Goal: Task Accomplishment & Management: Use online tool/utility

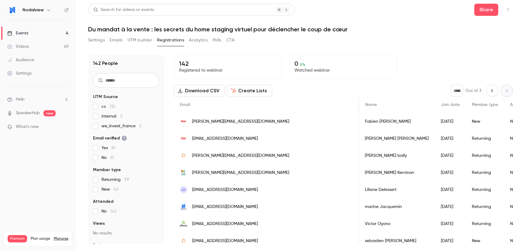
scroll to position [0, 140]
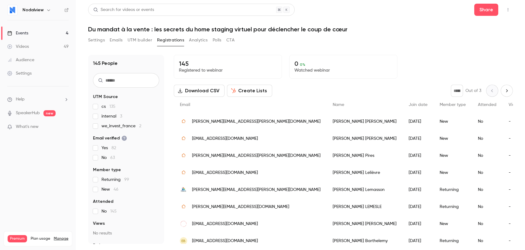
scroll to position [19, 0]
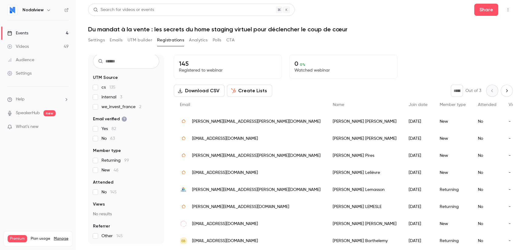
click at [144, 41] on button "UTM builder" at bounding box center [140, 40] width 25 height 10
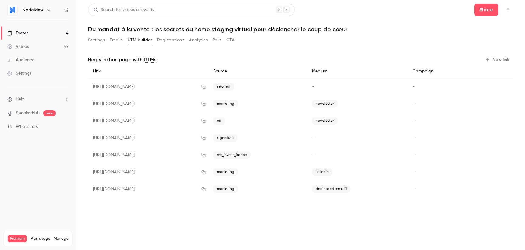
click at [502, 58] on button "New link" at bounding box center [498, 60] width 30 height 10
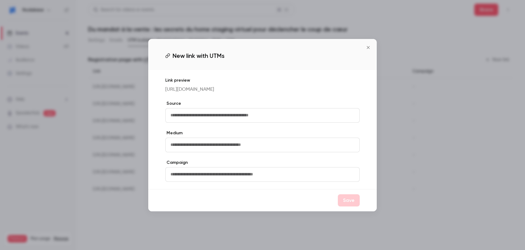
click at [208, 116] on input "text" at bounding box center [262, 115] width 195 height 15
type input "******"
click at [181, 148] on input "text" at bounding box center [262, 144] width 195 height 15
type input "*"
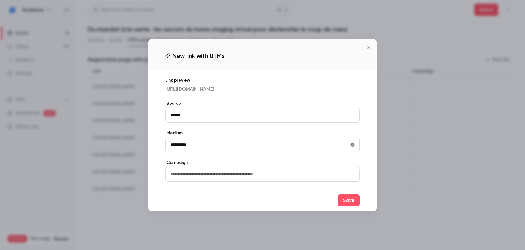
type input "**********"
click at [191, 131] on div "**********" at bounding box center [262, 129] width 229 height 119
click at [355, 201] on button "Save" at bounding box center [349, 200] width 22 height 12
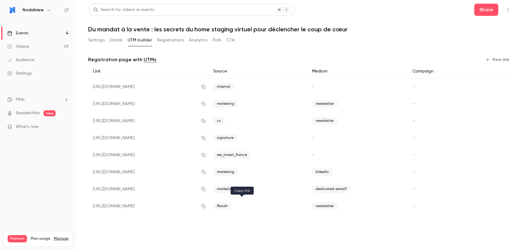
click at [206, 205] on icon "button" at bounding box center [204, 206] width 4 height 4
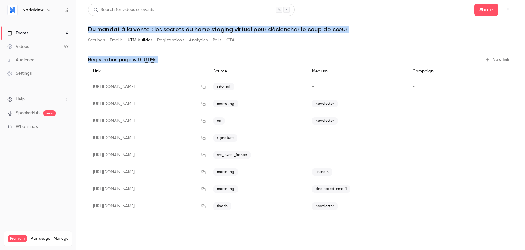
drag, startPoint x: 231, startPoint y: 222, endPoint x: 246, endPoint y: 21, distance: 201.5
click at [247, 21] on div "Search for videos or events Share Du mandat à la vente : les secrets du home st…" at bounding box center [300, 114] width 425 height 220
click at [232, 226] on main "Search for videos or events Share Du mandat à la vente : les secrets du home st…" at bounding box center [300, 125] width 449 height 250
drag, startPoint x: 246, startPoint y: 22, endPoint x: 232, endPoint y: 26, distance: 14.7
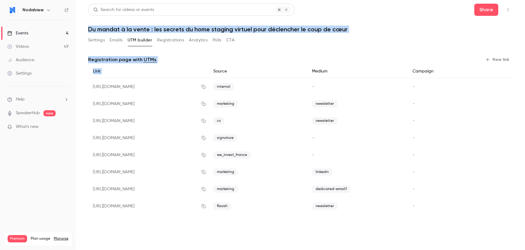
click at [232, 25] on main "Search for videos or events Share Du mandat à la vente : les secrets du home st…" at bounding box center [300, 125] width 449 height 250
click at [232, 26] on h1 "Du mandat à la vente : les secrets du home staging virtuel pour déclencher le c…" at bounding box center [300, 29] width 425 height 7
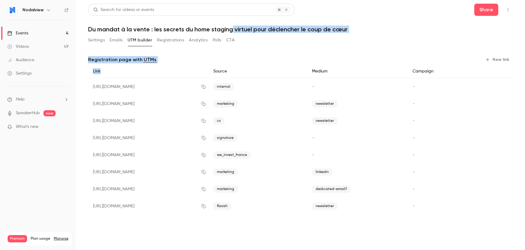
drag, startPoint x: 232, startPoint y: 26, endPoint x: 226, endPoint y: 223, distance: 197.4
click at [226, 221] on div "Search for videos or events Share Du mandat à la vente : les secrets du home st…" at bounding box center [300, 114] width 425 height 220
click at [226, 223] on div "Registration page with UTMs New link Link Source Medium Campaign https://watch.…" at bounding box center [300, 139] width 425 height 169
drag, startPoint x: 226, startPoint y: 223, endPoint x: 246, endPoint y: 26, distance: 198.0
click at [246, 26] on div "Search for videos or events Share Du mandat à la vente : les secrets du home st…" at bounding box center [300, 114] width 425 height 220
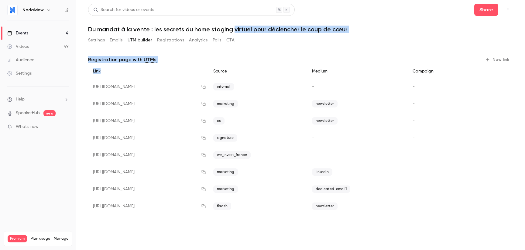
click at [246, 26] on h1 "Du mandat à la vente : les secrets du home staging virtuel pour déclencher le c…" at bounding box center [300, 29] width 425 height 7
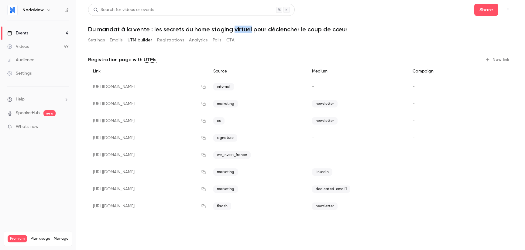
click at [246, 26] on h1 "Du mandat à la vente : les secrets du home staging virtuel pour déclencher le c…" at bounding box center [300, 29] width 425 height 7
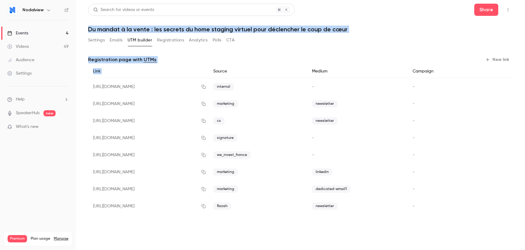
drag, startPoint x: 246, startPoint y: 26, endPoint x: 242, endPoint y: 216, distance: 190.6
click at [242, 216] on div "Search for videos or events Share Du mandat à la vente : les secrets du home st…" at bounding box center [300, 114] width 425 height 220
click at [242, 216] on div "Registration page with UTMs New link Link Source Medium Campaign https://watch.…" at bounding box center [300, 139] width 425 height 169
drag, startPoint x: 242, startPoint y: 216, endPoint x: 238, endPoint y: 19, distance: 197.3
click at [238, 19] on div "Search for videos or events Share Du mandat à la vente : les secrets du home st…" at bounding box center [300, 114] width 425 height 220
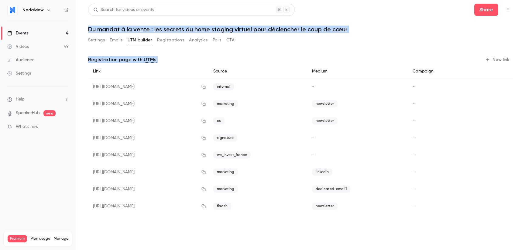
click at [238, 19] on header "Search for videos or events Share Du mandat à la vente : les secrets du home st…" at bounding box center [300, 18] width 425 height 29
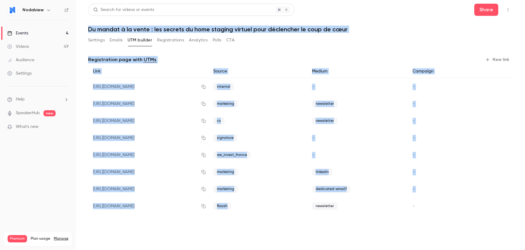
drag, startPoint x: 238, startPoint y: 19, endPoint x: 254, endPoint y: 201, distance: 182.2
click at [254, 201] on div "Search for videos or events Share Du mandat à la vente : les secrets du home st…" at bounding box center [300, 114] width 425 height 220
click at [265, 224] on main "Search for videos or events Share Du mandat à la vente : les secrets du home st…" at bounding box center [300, 125] width 449 height 250
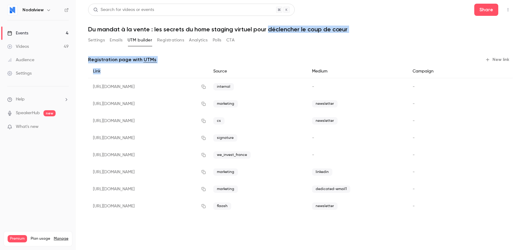
drag, startPoint x: 265, startPoint y: 224, endPoint x: 275, endPoint y: 32, distance: 192.7
click at [275, 32] on main "Search for videos or events Share Du mandat à la vente : les secrets du home st…" at bounding box center [300, 125] width 449 height 250
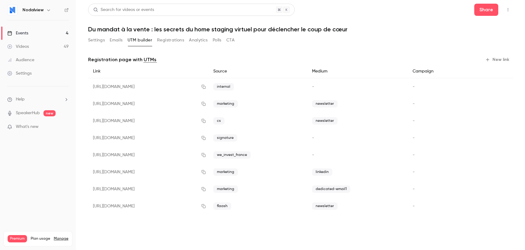
click at [254, 28] on h1 "Du mandat à la vente : les secrets du home staging virtuel pour déclencher le c…" at bounding box center [300, 29] width 425 height 7
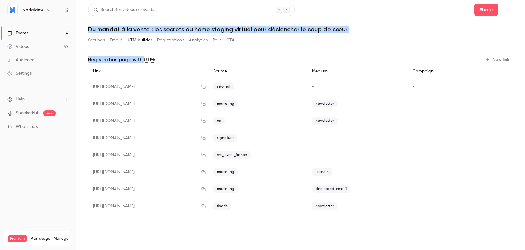
drag, startPoint x: 254, startPoint y: 28, endPoint x: 257, endPoint y: 54, distance: 26.3
click at [257, 54] on div "Search for videos or events Share Du mandat à la vente : les secrets du home st…" at bounding box center [300, 114] width 425 height 220
click at [257, 54] on div "Registration page with UTMs New link Link Source Medium Campaign https://watch.…" at bounding box center [300, 135] width 425 height 177
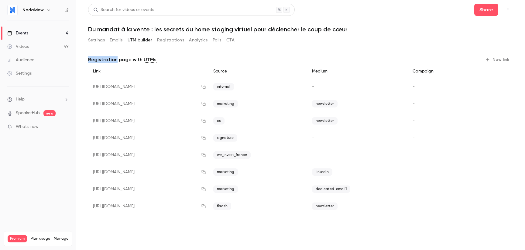
click at [257, 54] on div "Registration page with UTMs New link Link Source Medium Campaign https://watch.…" at bounding box center [300, 135] width 425 height 177
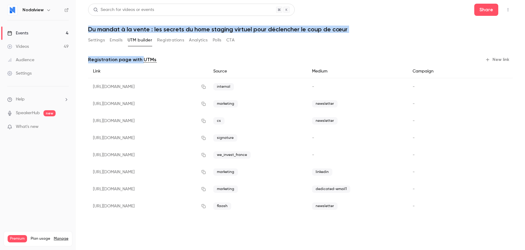
drag, startPoint x: 257, startPoint y: 54, endPoint x: 254, endPoint y: 25, distance: 29.0
click at [254, 25] on div "Search for videos or events Share Du mandat à la vente : les secrets du home st…" at bounding box center [300, 114] width 425 height 220
click at [254, 25] on header "Search for videos or events Share Du mandat à la vente : les secrets du home st…" at bounding box center [300, 18] width 425 height 29
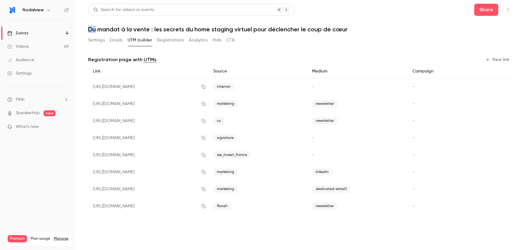
click at [254, 25] on header "Search for videos or events Share Du mandat à la vente : les secrets du home st…" at bounding box center [300, 18] width 425 height 29
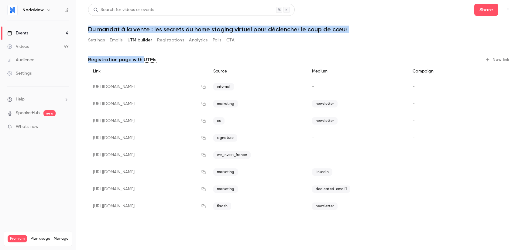
drag, startPoint x: 254, startPoint y: 25, endPoint x: 260, endPoint y: 63, distance: 38.3
click at [260, 63] on div "Search for videos or events Share Du mandat à la vente : les secrets du home st…" at bounding box center [300, 114] width 425 height 220
click at [260, 63] on div "Registration page with UTMs New link" at bounding box center [300, 60] width 425 height 10
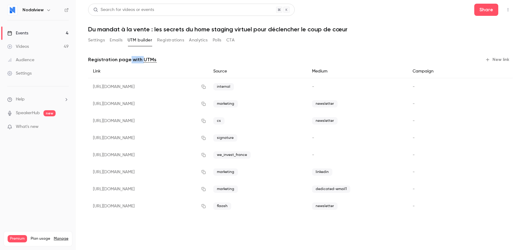
drag, startPoint x: 260, startPoint y: 63, endPoint x: 128, endPoint y: 60, distance: 131.3
click at [128, 60] on div "Registration page with UTMs New link" at bounding box center [300, 60] width 425 height 10
click at [128, 60] on p "Registration page with UTMs" at bounding box center [122, 59] width 68 height 7
drag, startPoint x: 128, startPoint y: 60, endPoint x: 167, endPoint y: 60, distance: 38.9
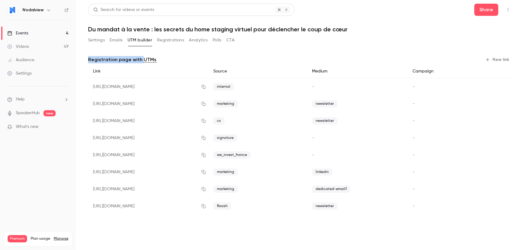
click at [167, 60] on div "Registration page with UTMs New link" at bounding box center [300, 60] width 425 height 10
